Goal: Transaction & Acquisition: Purchase product/service

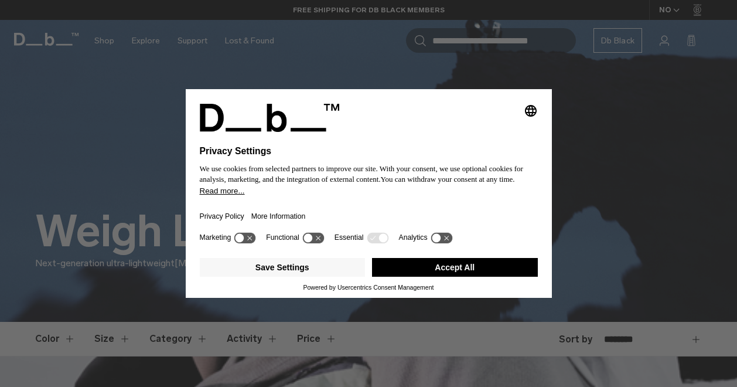
click at [452, 272] on button "Accept All" at bounding box center [455, 267] width 166 height 19
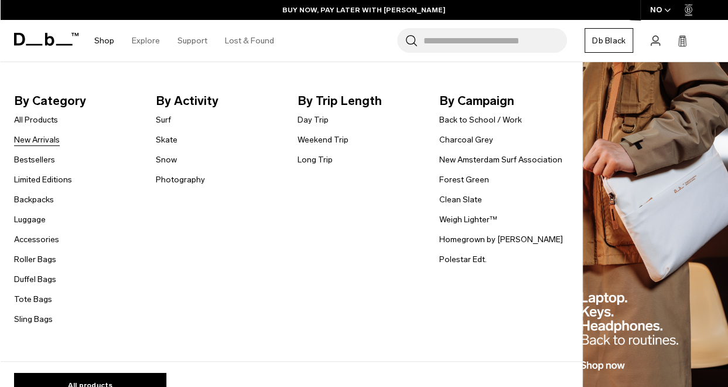
click at [34, 135] on link "New Arrivals" at bounding box center [37, 140] width 46 height 12
